Goal: Task Accomplishment & Management: Manage account settings

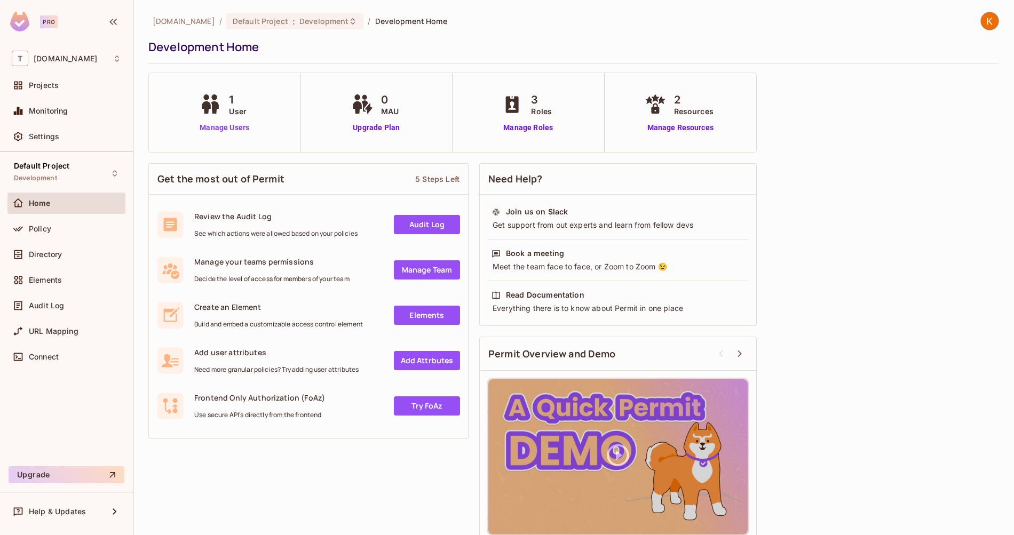
click at [236, 128] on link "Manage Users" at bounding box center [224, 127] width 55 height 11
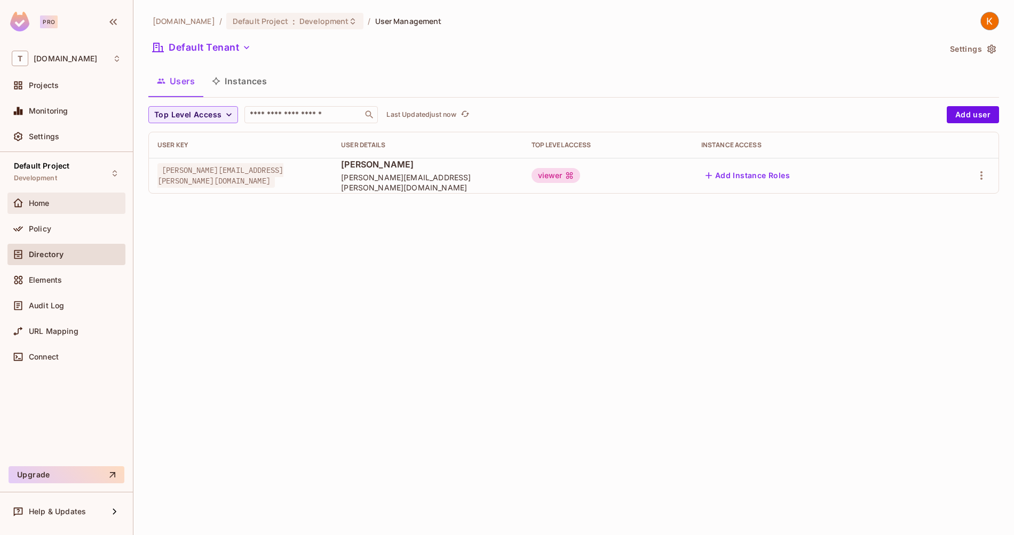
click at [77, 197] on div "Home" at bounding box center [66, 203] width 109 height 13
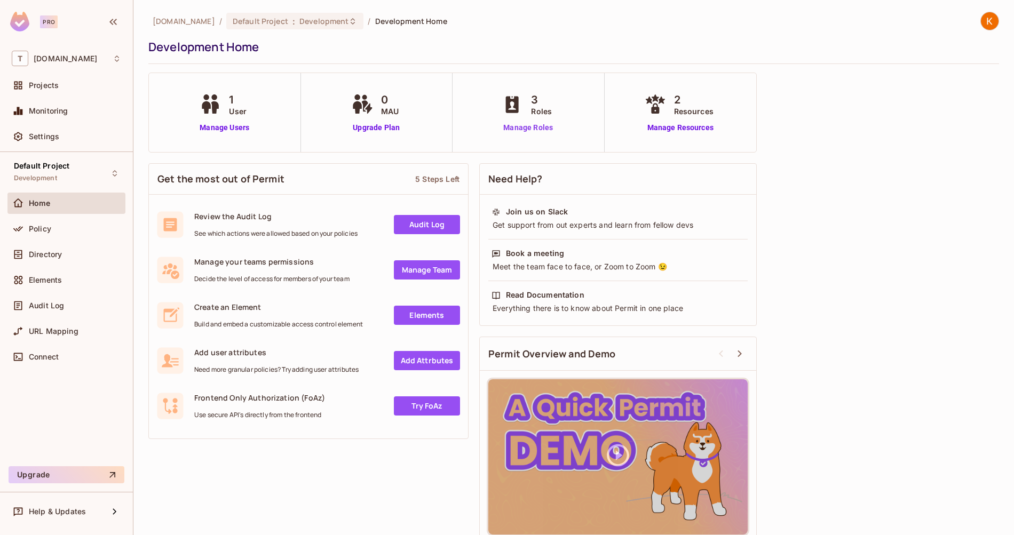
click at [544, 128] on link "Manage Roles" at bounding box center [528, 127] width 58 height 11
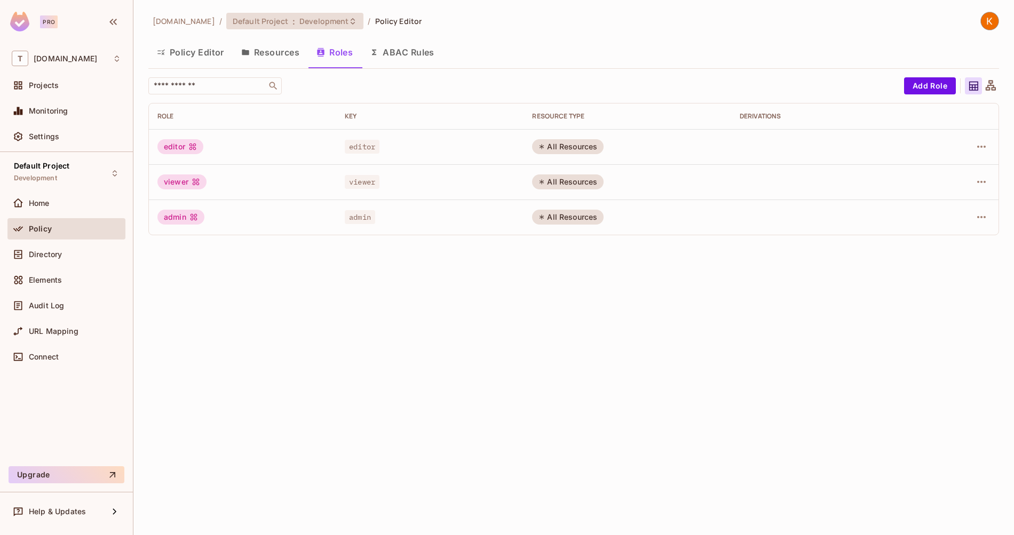
click at [233, 18] on span "Default Project" at bounding box center [260, 21] width 55 height 10
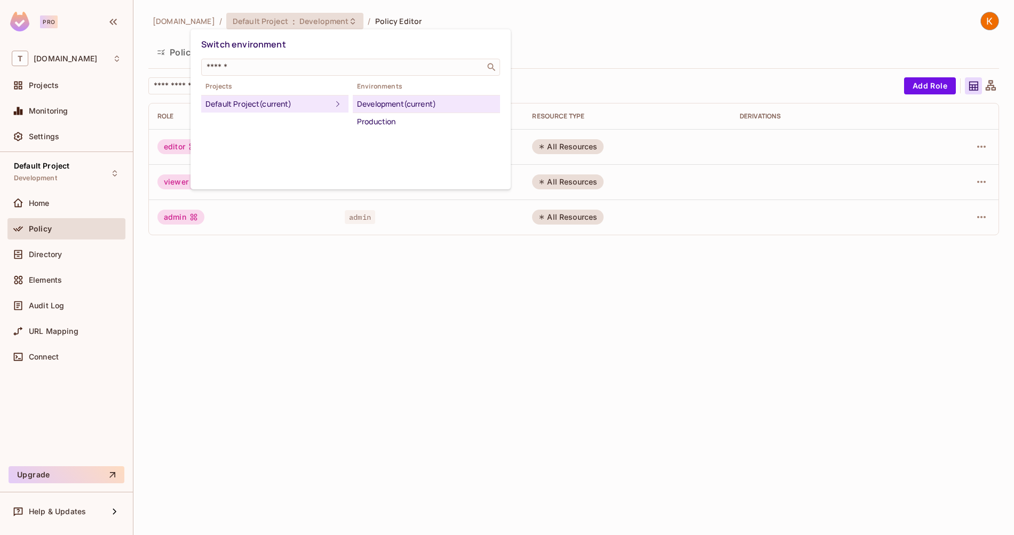
click at [183, 18] on div at bounding box center [507, 267] width 1014 height 535
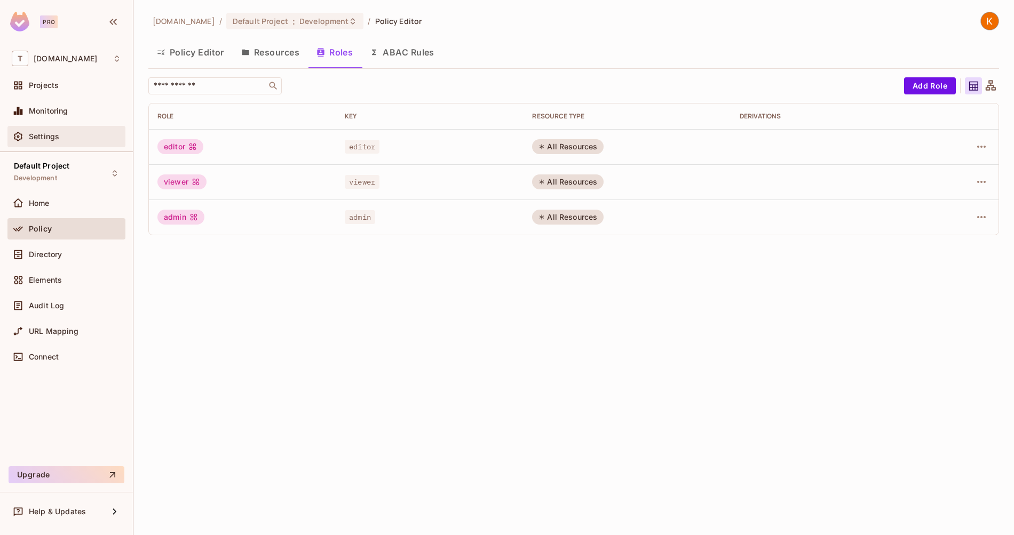
click at [59, 147] on div "Settings" at bounding box center [66, 136] width 118 height 21
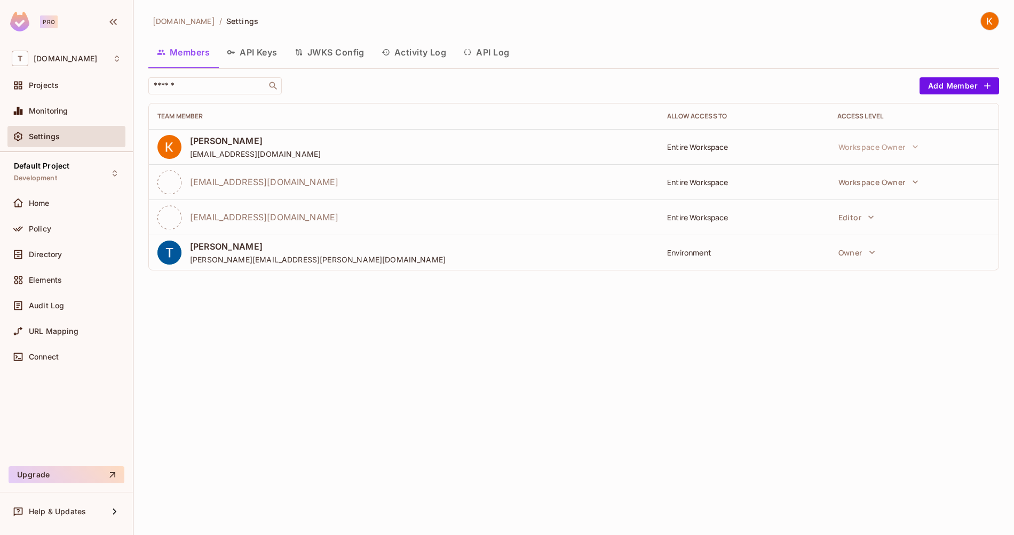
click at [334, 52] on button "JWKS Config" at bounding box center [329, 52] width 87 height 27
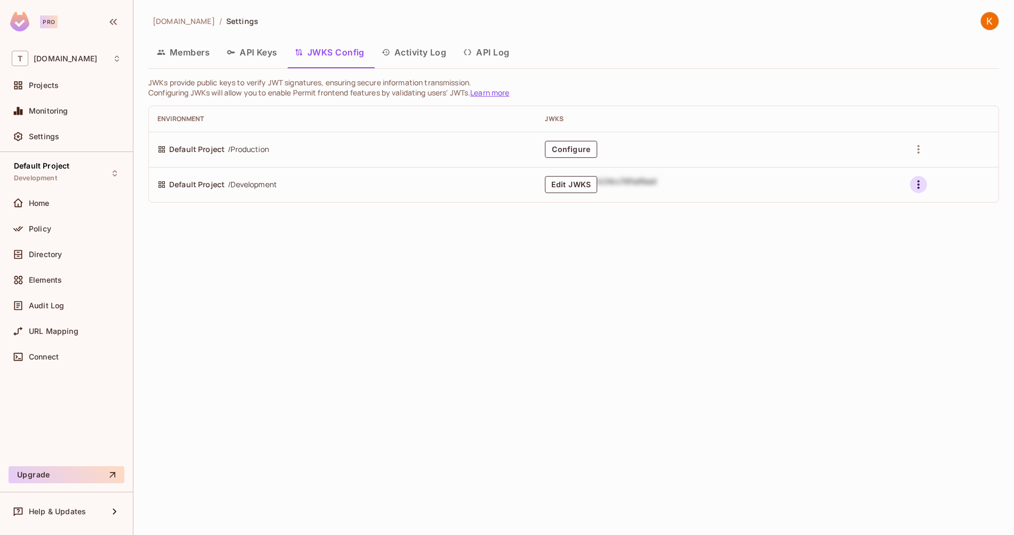
click at [920, 180] on icon "button" at bounding box center [918, 184] width 13 height 13
click at [559, 187] on div at bounding box center [507, 267] width 1014 height 535
click at [584, 188] on button "Edit JWKS" at bounding box center [571, 184] width 52 height 17
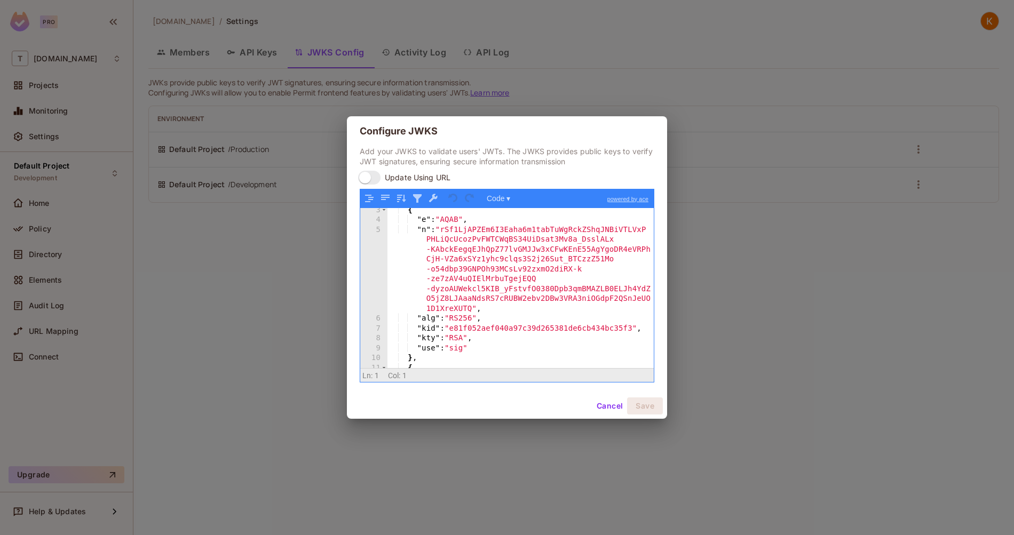
scroll to position [18, 0]
click at [551, 335] on div ""keys" : [ { "e" : "AQAB" , "n" : "rSf1LjAPZEm6I3Eaha6m1tabTuWgRckZShqJNBiVTLVx…" at bounding box center [520, 290] width 266 height 180
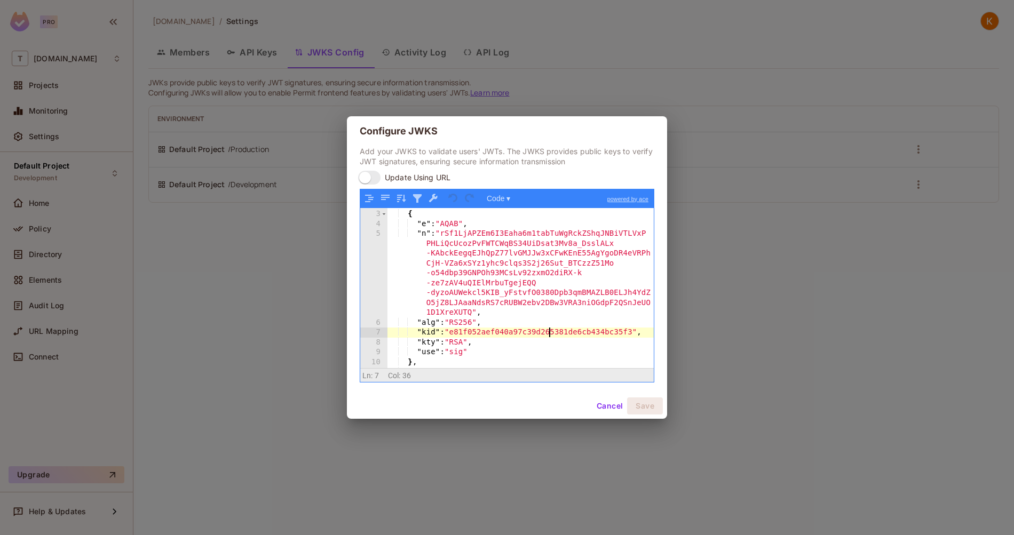
click at [551, 335] on div ""keys" : [ { "e" : "AQAB" , "n" : "rSf1LjAPZEm6I3Eaha6m1tabTuWgRckZShqJNBiVTLVx…" at bounding box center [520, 290] width 266 height 180
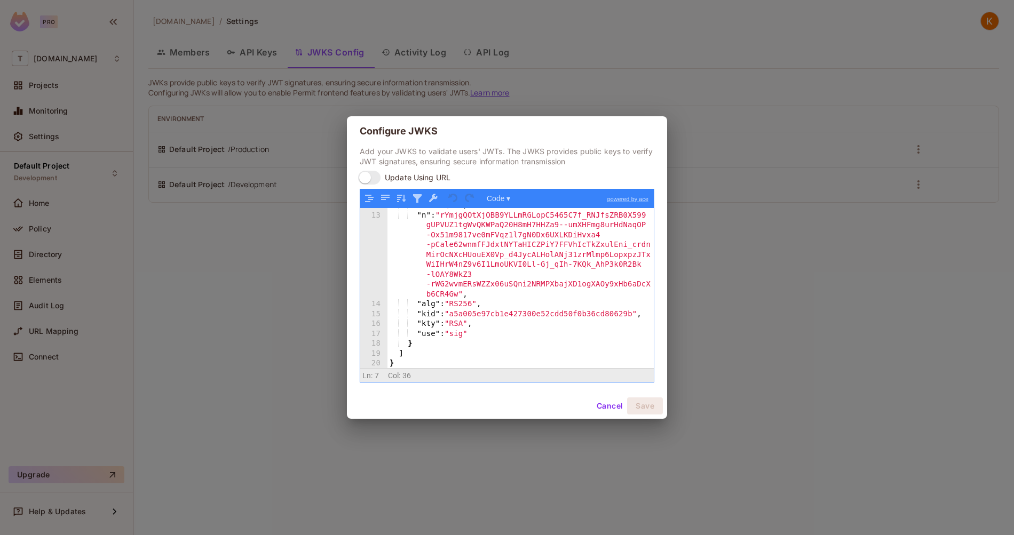
scroll to position [195, 0]
click at [539, 314] on div ""e" : "AQAB" , "n" : "rYmjgQOtXjOBB9YLLmRGLopC5465C7f_RNJfsZRB0X599 gUPVUZ1tgWv…" at bounding box center [520, 291] width 266 height 180
click at [600, 339] on div ""e" : "AQAB" , "n" : "rYmjgQOtXjOBB9YLLmRGLopC5465C7f_RNJfsZRB0X599 gUPVUZ1tgWv…" at bounding box center [520, 291] width 266 height 180
click at [606, 402] on button "Cancel" at bounding box center [609, 406] width 35 height 17
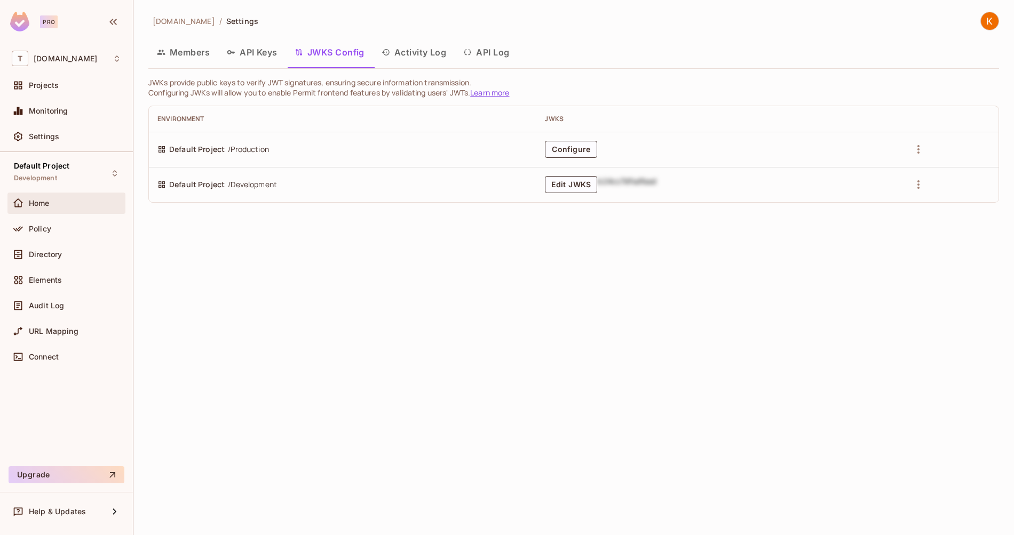
click at [61, 211] on div "Home" at bounding box center [66, 203] width 118 height 21
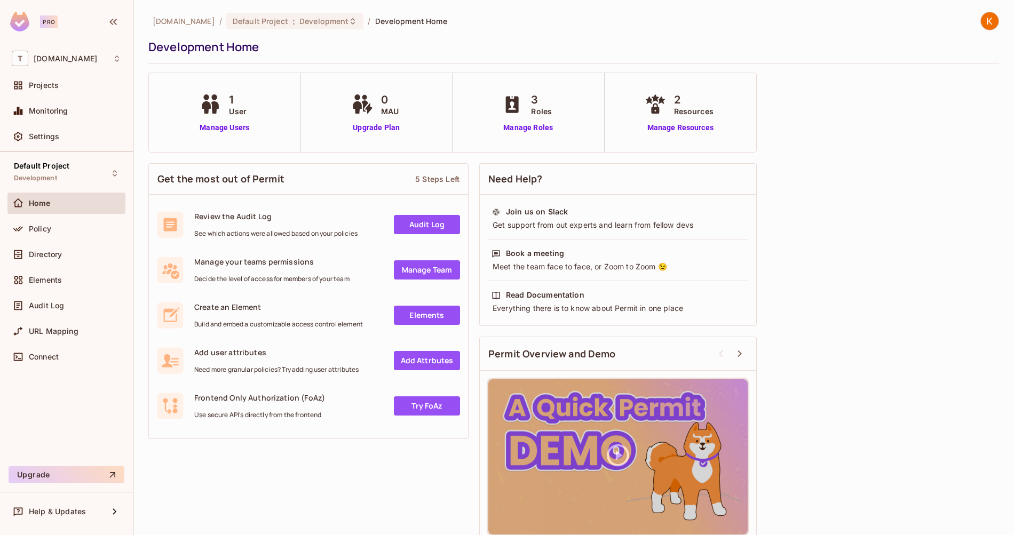
click at [233, 133] on div "1 User Manage Users" at bounding box center [225, 112] width 152 height 79
click at [235, 125] on link "Manage Users" at bounding box center [224, 127] width 55 height 11
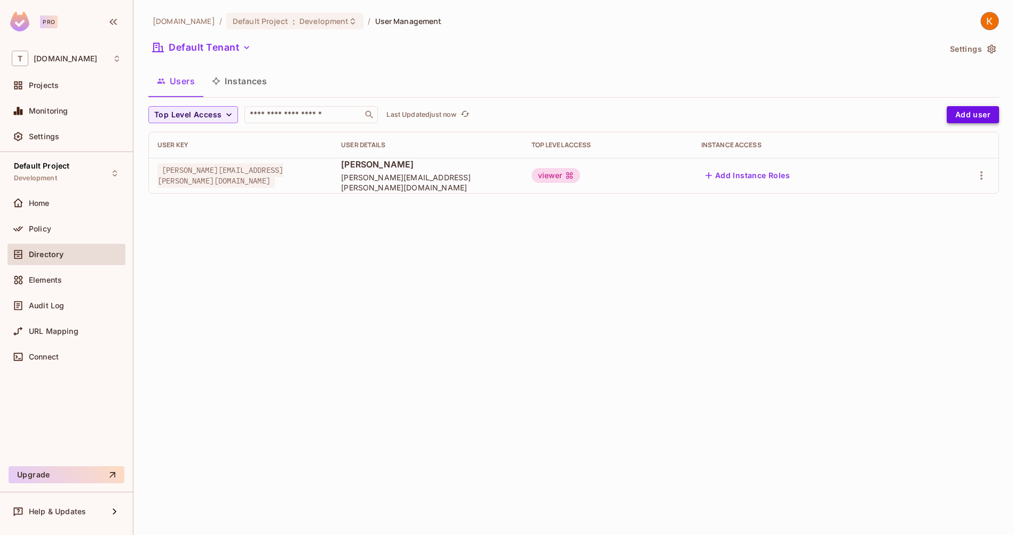
click at [976, 117] on button "Add user" at bounding box center [973, 114] width 52 height 17
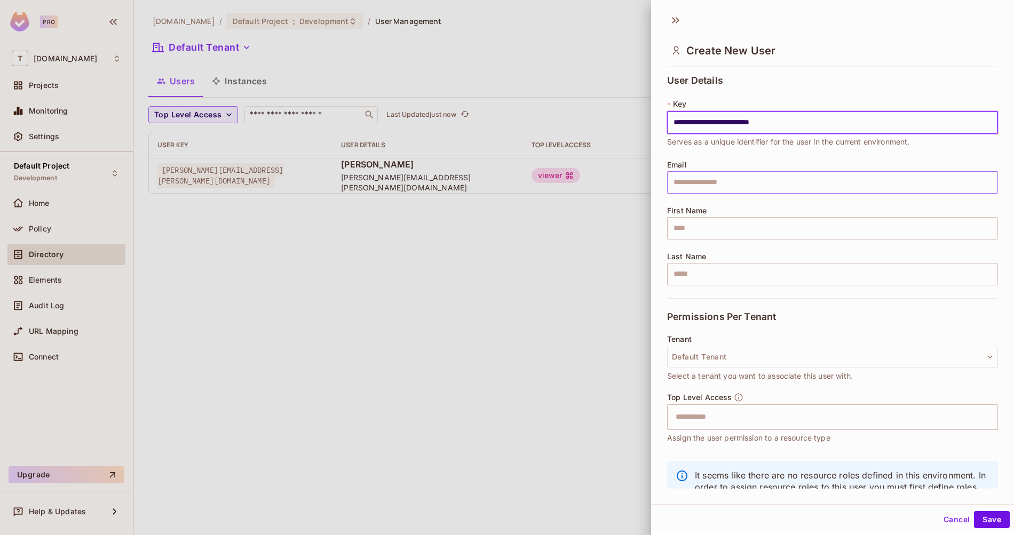
type input "**********"
click at [757, 187] on input "text" at bounding box center [832, 182] width 331 height 22
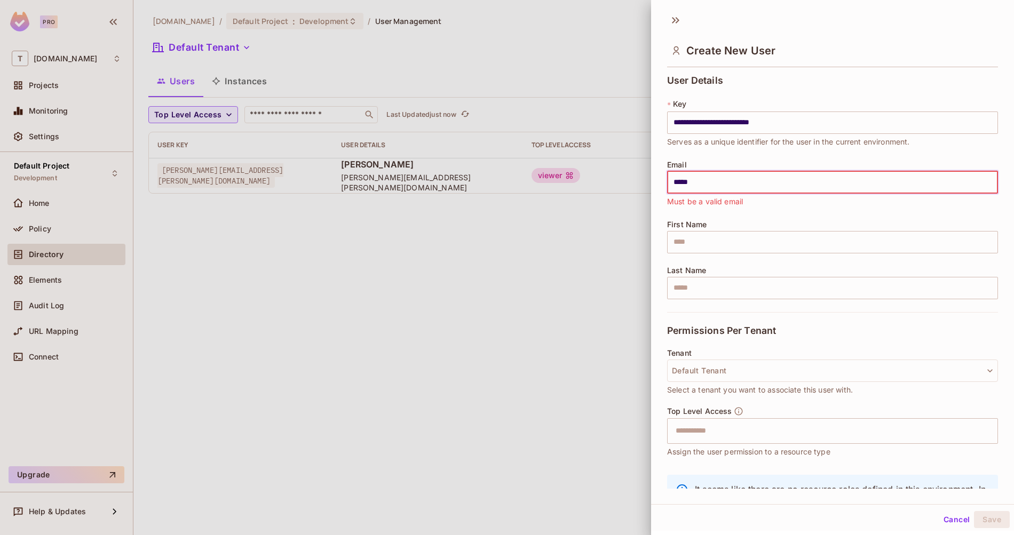
type input "**********"
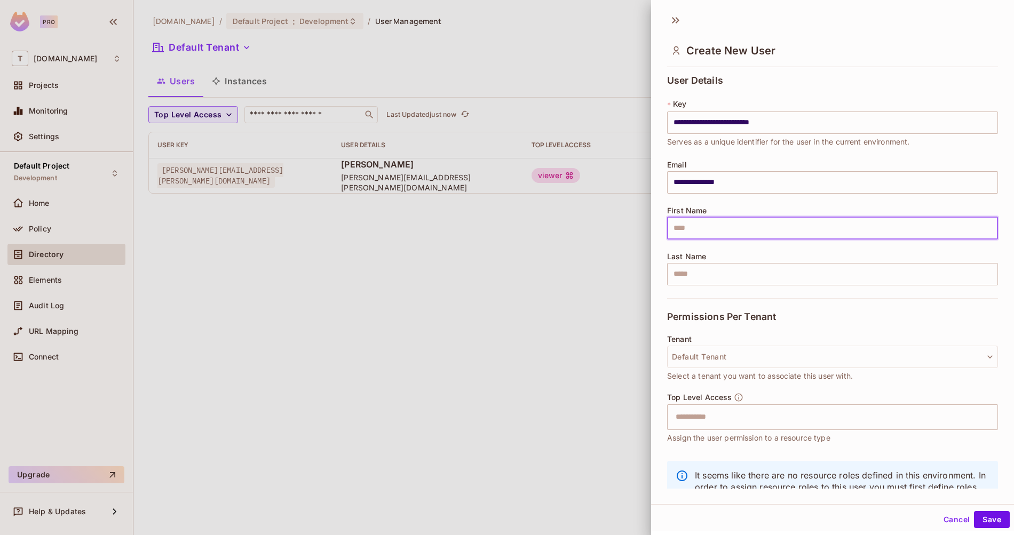
click at [754, 235] on input "text" at bounding box center [832, 228] width 331 height 22
type input "******"
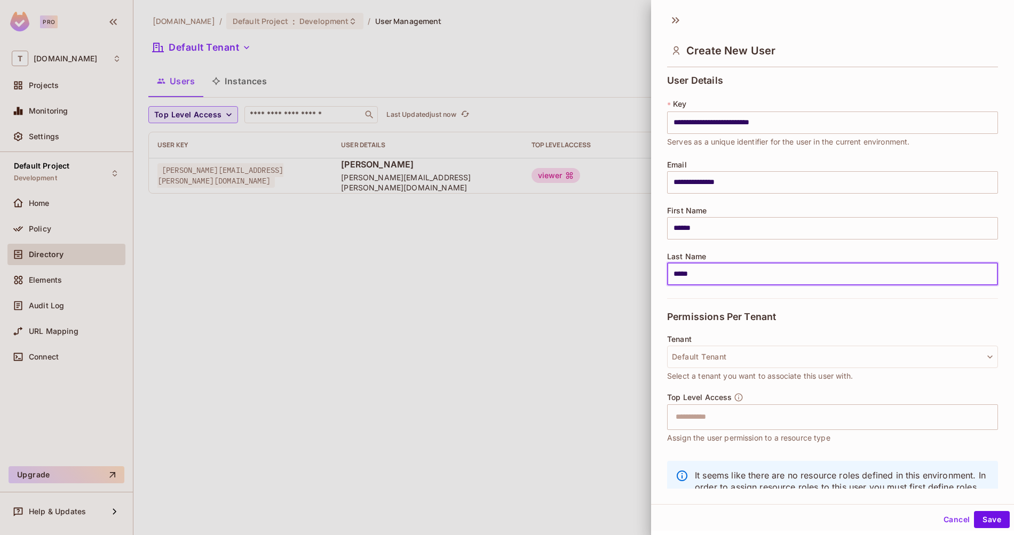
type input "*****"
click at [694, 316] on span "Permissions Per Tenant" at bounding box center [721, 317] width 109 height 11
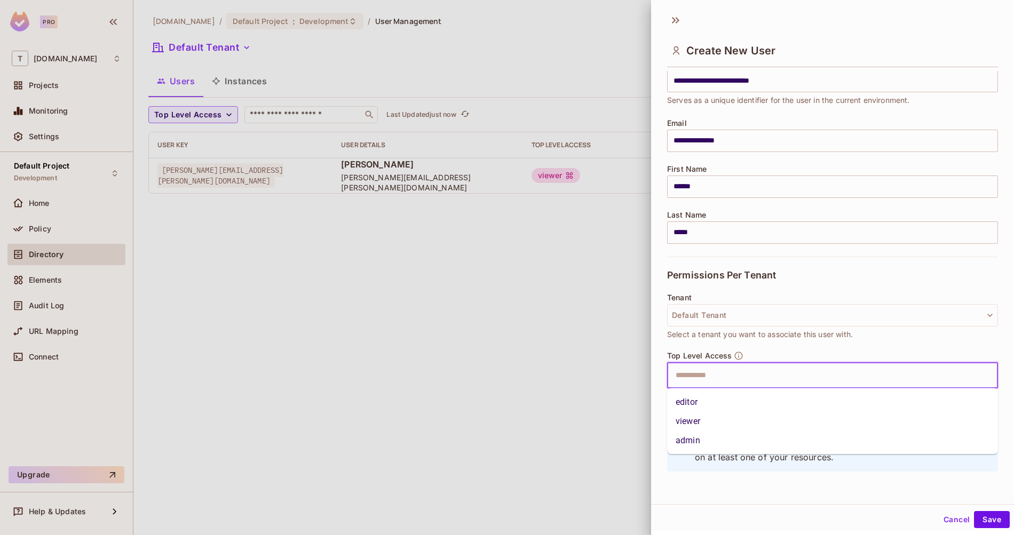
click at [724, 380] on input "text" at bounding box center [823, 375] width 308 height 21
click at [705, 446] on li "admin" at bounding box center [832, 440] width 331 height 19
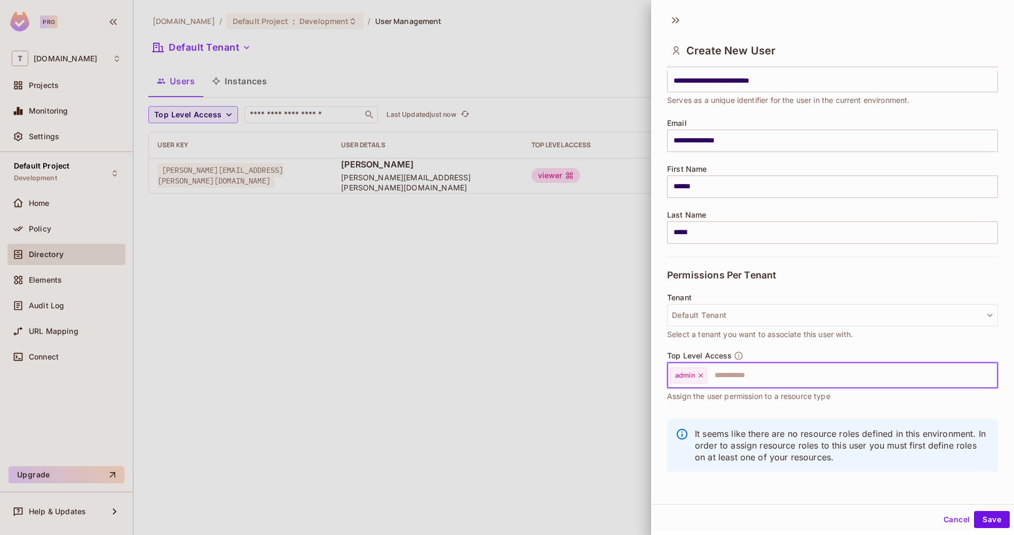
scroll to position [2, 0]
click at [990, 517] on button "Save" at bounding box center [992, 518] width 36 height 17
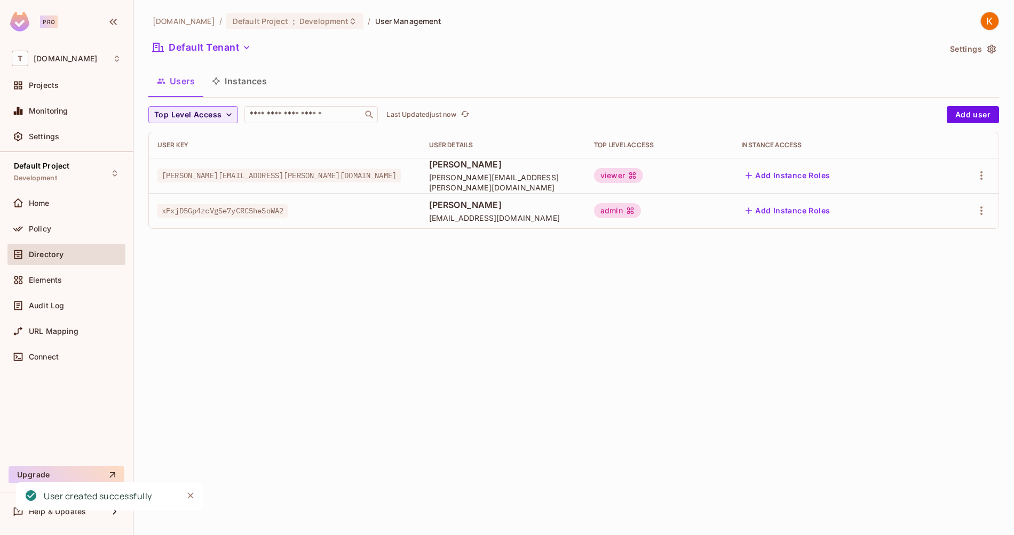
click at [552, 413] on div "t2.auto / Default Project : Development / User Management Default Tenant Settin…" at bounding box center [573, 267] width 880 height 535
